Goal: Task Accomplishment & Management: Manage account settings

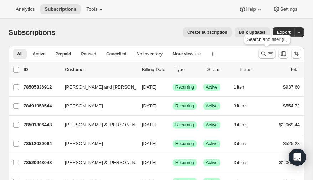
click at [262, 54] on icon "Search and filter results" at bounding box center [263, 53] width 7 height 7
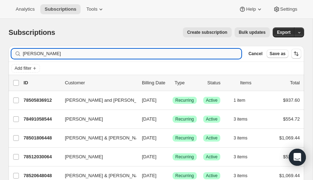
click at [89, 55] on input "riley" at bounding box center [132, 54] width 218 height 10
type input "r"
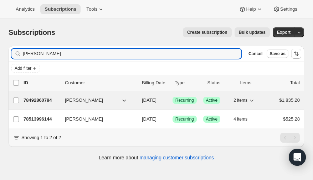
type input "foderaro"
click at [38, 97] on p "78492860784" at bounding box center [41, 100] width 36 height 7
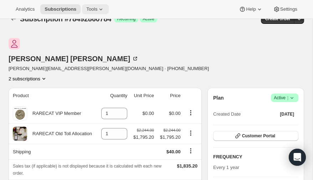
scroll to position [13, 0]
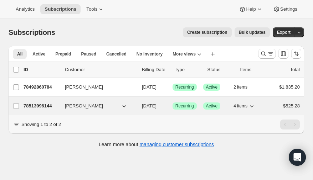
click at [41, 105] on p "78513996144" at bounding box center [41, 106] width 36 height 7
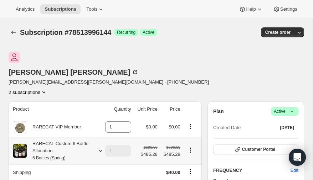
click at [99, 147] on icon at bounding box center [100, 150] width 7 height 7
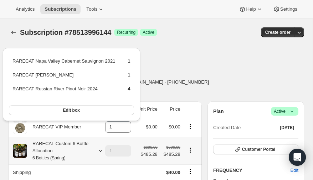
click at [99, 147] on icon at bounding box center [100, 150] width 7 height 7
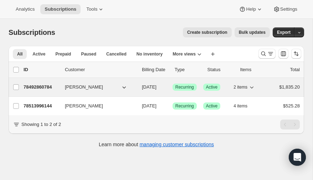
click at [43, 84] on p "78492860784" at bounding box center [41, 87] width 36 height 7
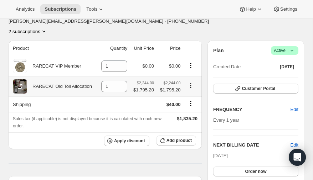
scroll to position [61, 0]
click at [189, 82] on icon "Product actions" at bounding box center [190, 85] width 7 height 7
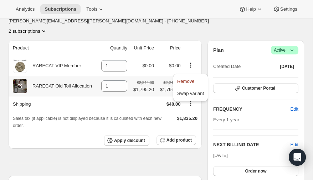
click at [189, 82] on icon "Product actions" at bounding box center [190, 85] width 7 height 7
click at [18, 83] on icon at bounding box center [19, 86] width 7 height 7
click at [189, 82] on icon "Product actions" at bounding box center [190, 85] width 7 height 7
click at [80, 96] on th "Shipping" at bounding box center [53, 104] width 89 height 16
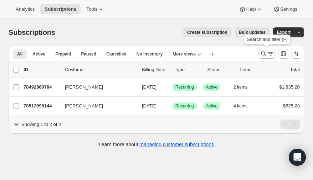
click at [262, 53] on icon "Search and filter results" at bounding box center [263, 53] width 7 height 7
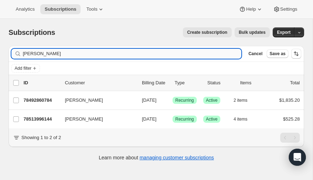
click at [94, 53] on input "foderaro" at bounding box center [132, 54] width 218 height 10
type input "f"
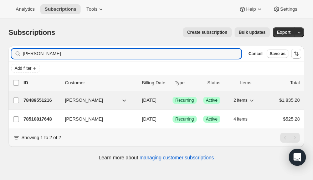
type input "chapman"
click at [46, 98] on p "78489551216" at bounding box center [41, 100] width 36 height 7
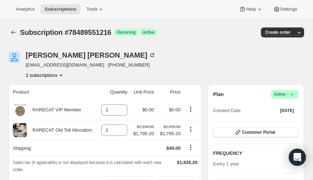
click at [292, 94] on icon at bounding box center [291, 94] width 7 height 7
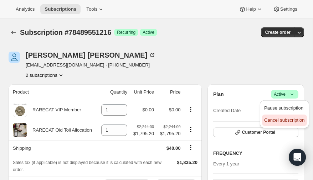
click at [280, 118] on span "Cancel subscription" at bounding box center [284, 119] width 40 height 5
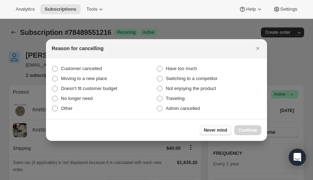
click at [213, 132] on span "Never mind" at bounding box center [215, 130] width 23 height 6
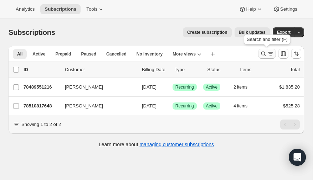
click at [263, 54] on icon "Search and filter results" at bounding box center [263, 53] width 7 height 7
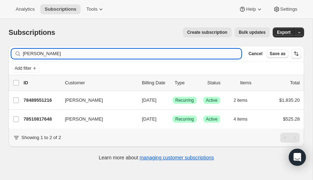
click at [90, 53] on input "chapman" at bounding box center [132, 54] width 218 height 10
type input "c"
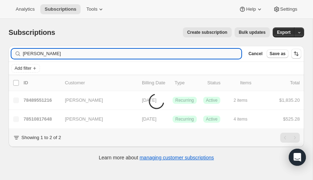
type input "blaine"
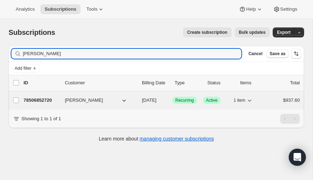
click at [38, 100] on p "78506852720" at bounding box center [41, 100] width 36 height 7
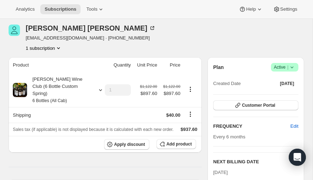
scroll to position [28, 0]
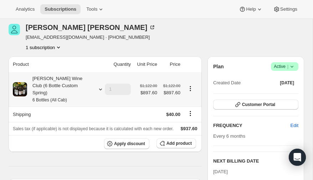
click at [99, 89] on icon at bounding box center [100, 90] width 3 height 2
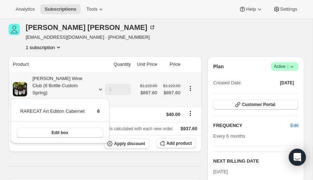
click at [99, 86] on icon at bounding box center [100, 89] width 7 height 7
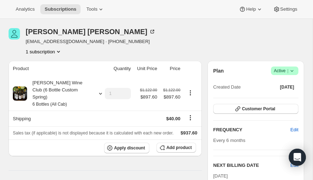
scroll to position [0, 0]
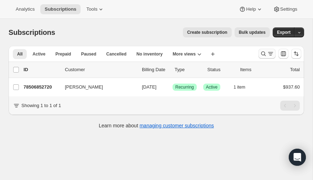
click at [263, 53] on icon "Search and filter results" at bounding box center [263, 53] width 7 height 7
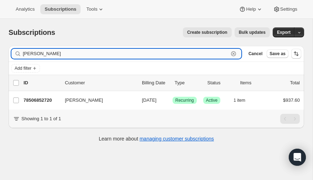
click at [49, 52] on input "blaine" at bounding box center [125, 54] width 205 height 10
type input "b"
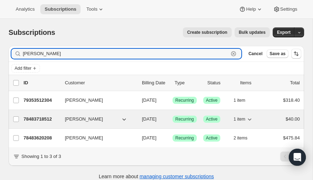
type input "[PERSON_NAME]"
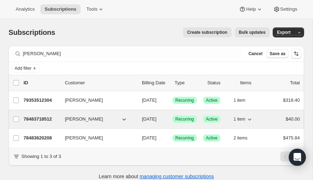
click at [36, 117] on p "78483718512" at bounding box center [41, 119] width 36 height 7
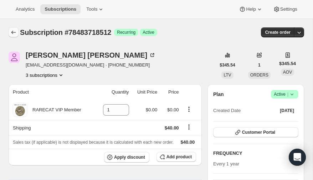
click at [11, 31] on icon "Subscriptions" at bounding box center [13, 32] width 7 height 7
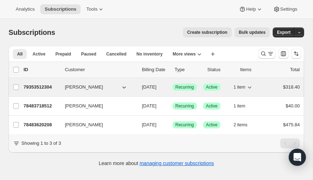
click at [45, 85] on p "79353512304" at bounding box center [41, 87] width 36 height 7
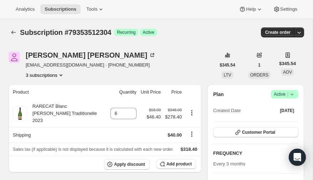
click at [62, 75] on icon "Product actions" at bounding box center [60, 75] width 3 height 2
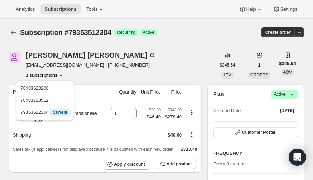
click at [62, 75] on icon "Product actions" at bounding box center [60, 75] width 7 height 7
click at [143, 66] on div "Andrea Ceragioli aceragioli@sbcglobal.net · +13238482011 3 subscriptions" at bounding box center [112, 65] width 206 height 27
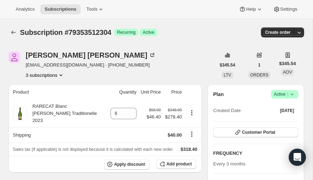
scroll to position [1, 0]
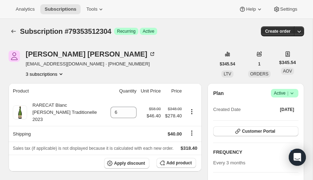
click at [62, 72] on icon "Product actions" at bounding box center [60, 73] width 7 height 7
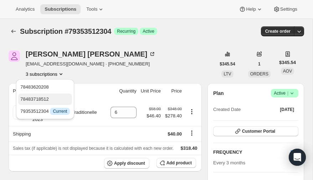
click at [43, 101] on span "78483718512" at bounding box center [34, 98] width 28 height 5
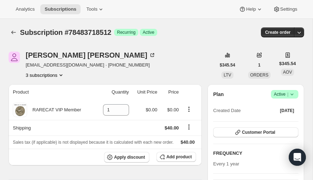
click at [62, 73] on icon "Product actions" at bounding box center [60, 75] width 7 height 7
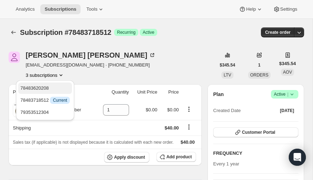
click at [46, 86] on span "78483620208" at bounding box center [34, 87] width 28 height 5
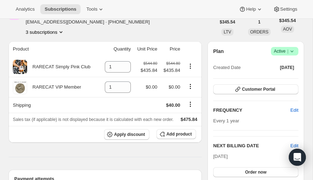
scroll to position [42, 0]
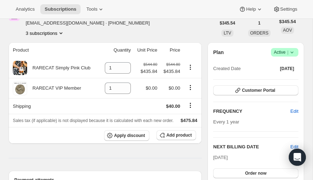
click at [61, 33] on icon "Product actions" at bounding box center [60, 33] width 7 height 7
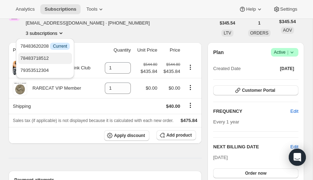
click at [49, 56] on span "78483718512" at bounding box center [34, 58] width 28 height 5
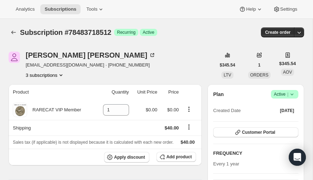
click at [62, 73] on icon "Product actions" at bounding box center [60, 75] width 7 height 7
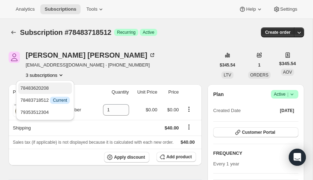
click at [46, 87] on span "78483620208" at bounding box center [34, 87] width 28 height 5
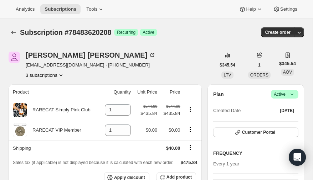
click at [61, 73] on icon "Product actions" at bounding box center [60, 75] width 7 height 7
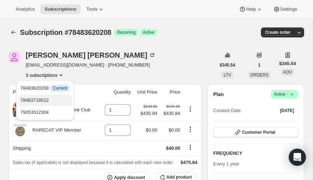
click at [43, 98] on span "78483718512" at bounding box center [34, 100] width 28 height 5
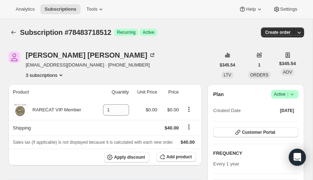
click at [62, 72] on icon "Product actions" at bounding box center [60, 75] width 7 height 7
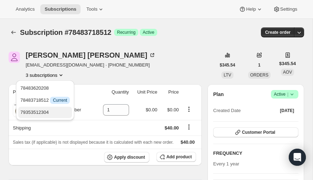
click at [45, 110] on span "79353512304" at bounding box center [34, 112] width 28 height 5
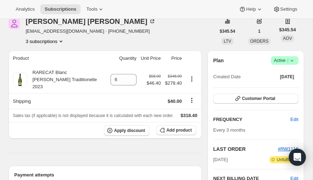
scroll to position [27, 0]
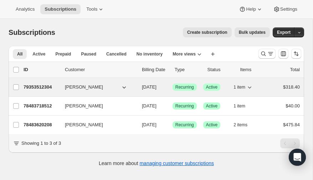
click at [38, 84] on p "79353512304" at bounding box center [41, 87] width 36 height 7
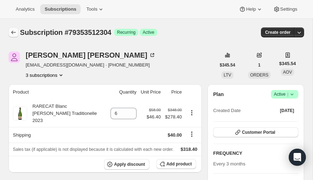
click at [11, 32] on icon "Subscriptions" at bounding box center [13, 32] width 7 height 7
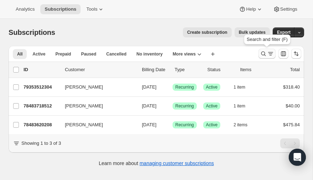
click at [265, 54] on icon "Search and filter results" at bounding box center [263, 53] width 7 height 7
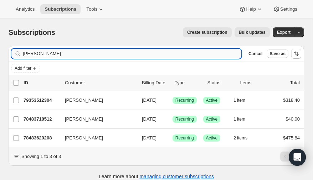
click at [74, 54] on input "[PERSON_NAME]" at bounding box center [132, 54] width 218 height 10
type input "c"
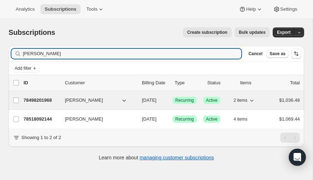
type input "[PERSON_NAME]"
click at [39, 97] on p "78498201968" at bounding box center [41, 100] width 36 height 7
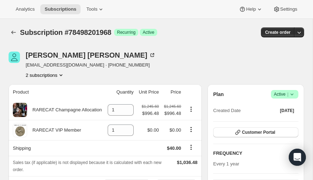
click at [61, 75] on icon "Product actions" at bounding box center [60, 75] width 7 height 7
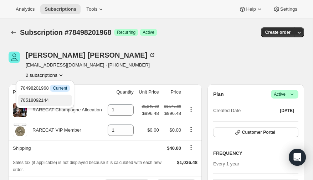
click at [44, 99] on span "78518092144" at bounding box center [34, 100] width 28 height 5
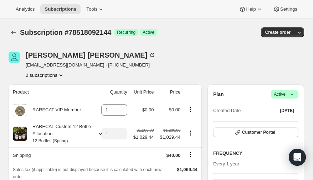
click at [61, 74] on icon "Product actions" at bounding box center [60, 75] width 7 height 7
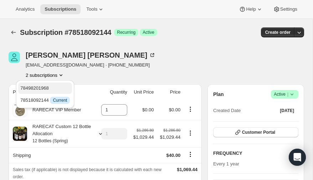
click at [43, 87] on span "78498201968" at bounding box center [34, 87] width 28 height 5
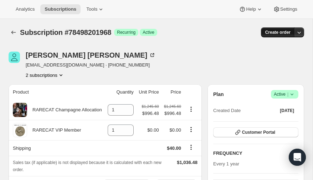
click at [287, 32] on span "Create order" at bounding box center [277, 33] width 25 height 6
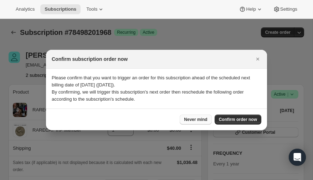
click at [193, 117] on span "Never mind" at bounding box center [195, 120] width 23 height 6
